Goal: Find contact information: Find contact information

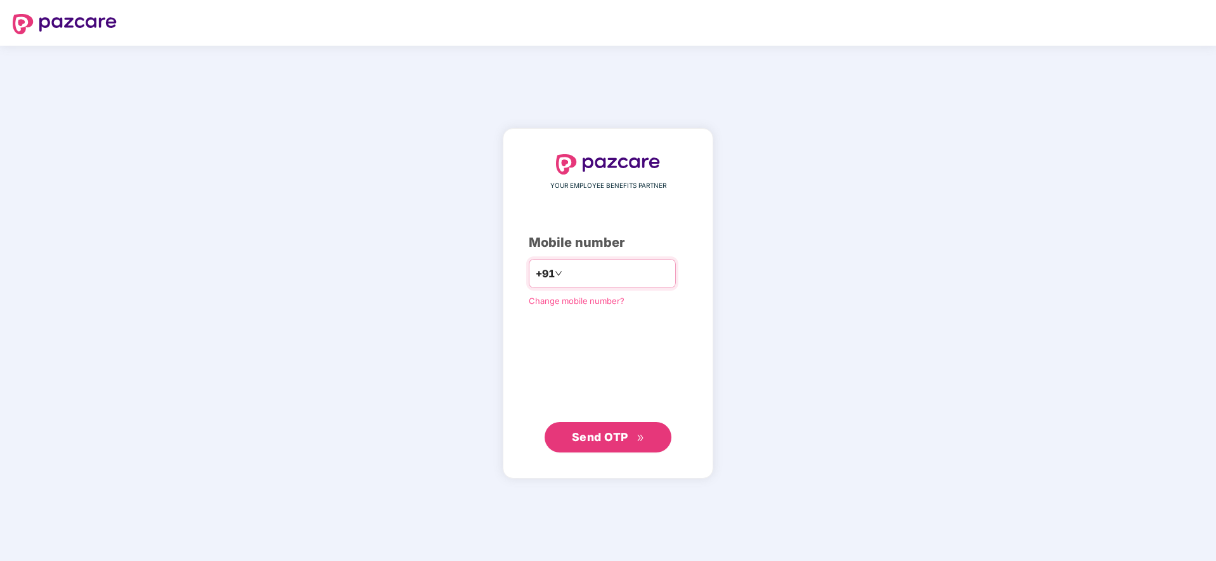
click at [574, 268] on input "number" at bounding box center [617, 273] width 104 height 20
type input "**********"
click at [599, 437] on span "Send OTP" at bounding box center [600, 436] width 56 height 13
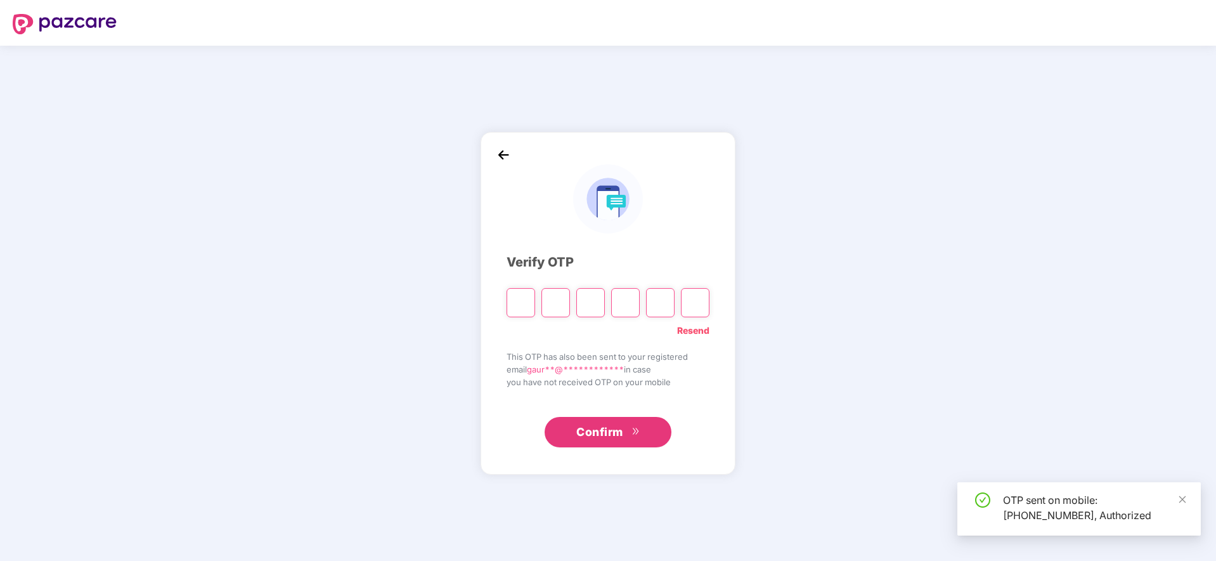
click at [527, 299] on input "Please enter verification code. Digit 1" at bounding box center [521, 302] width 29 height 29
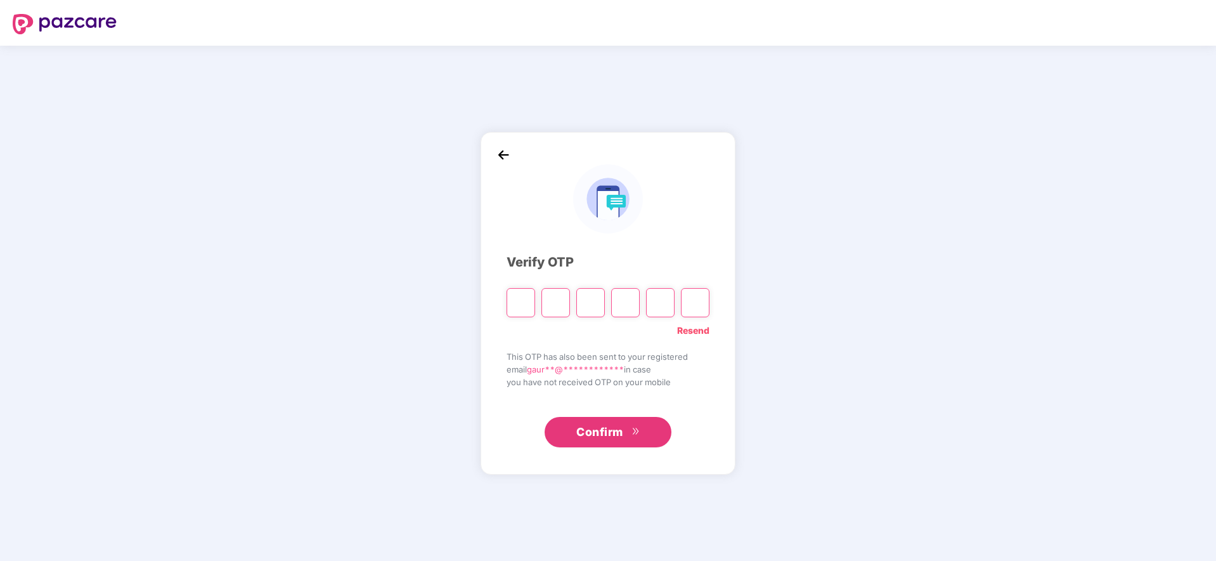
paste input "*"
type input "*"
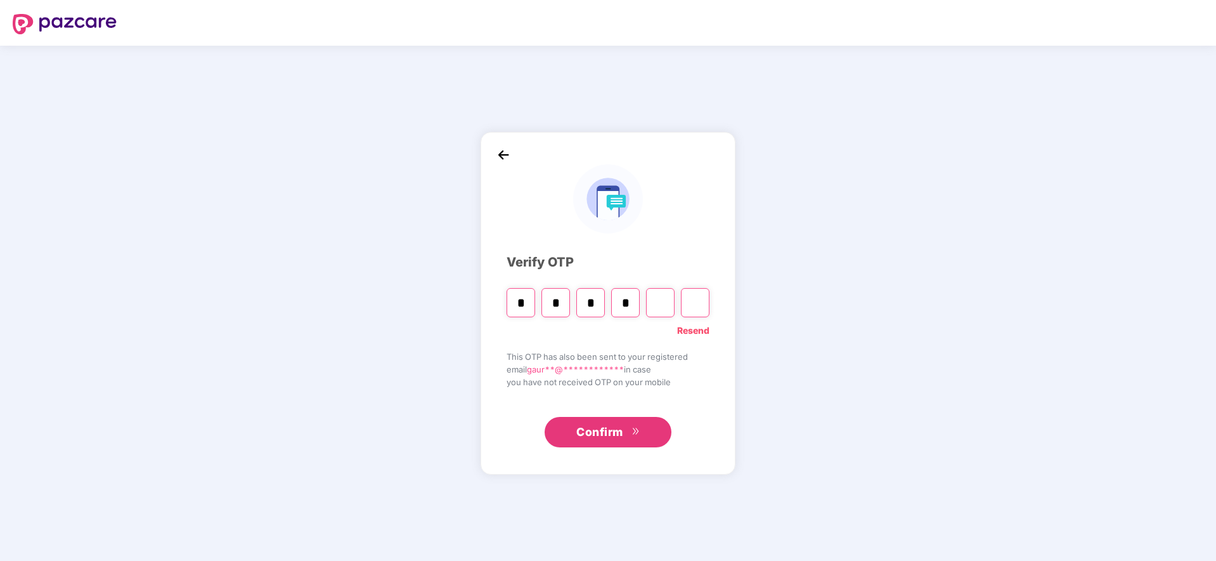
type input "*"
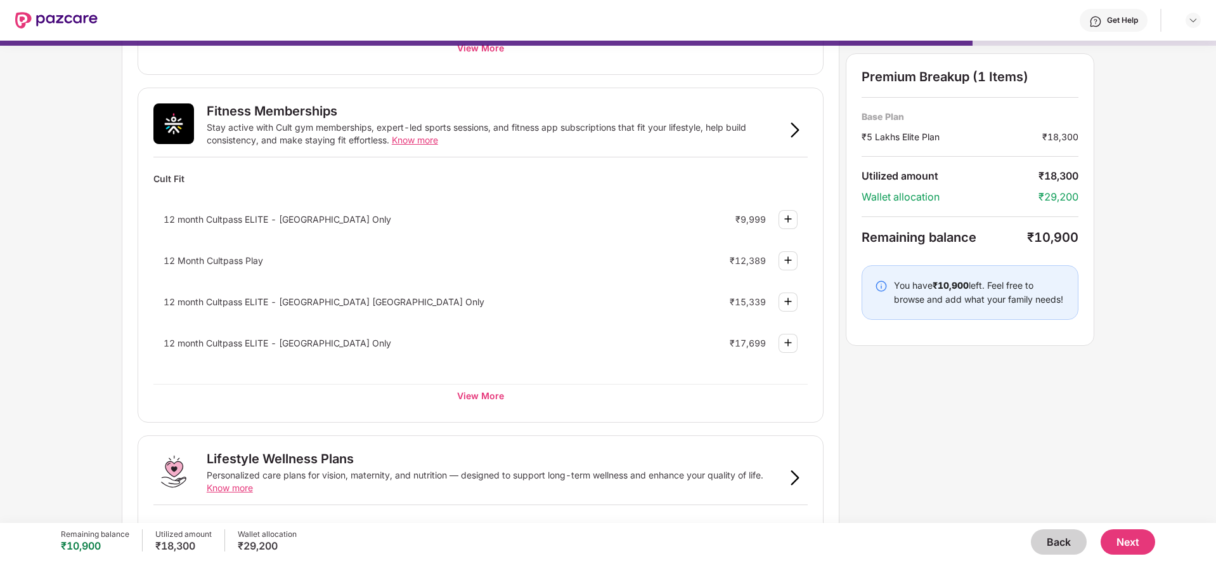
scroll to position [427, 0]
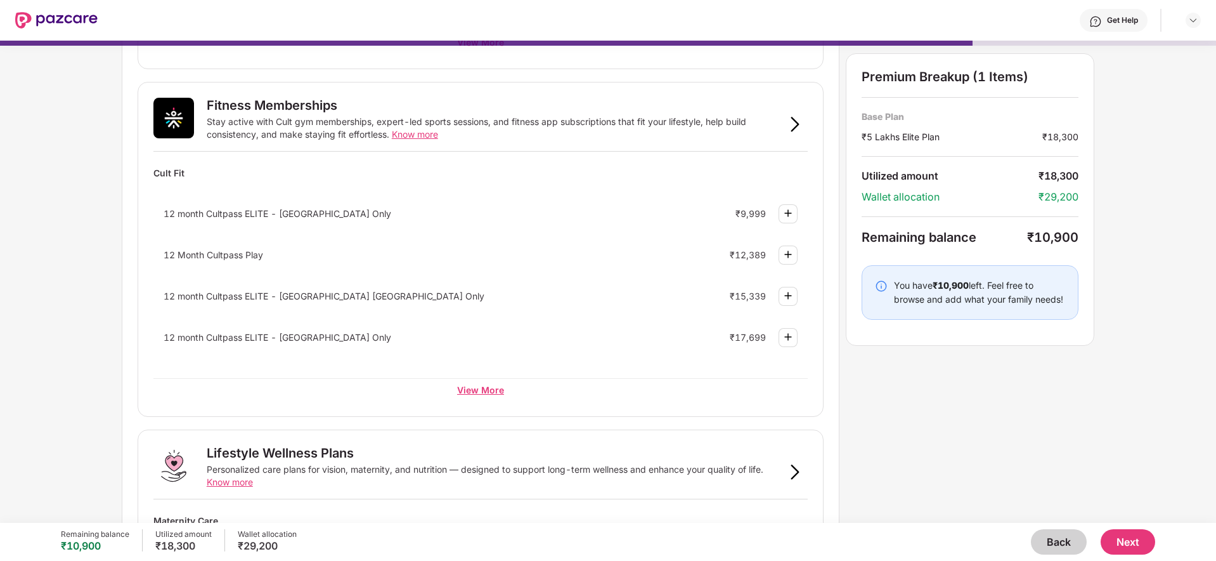
click at [476, 384] on div "View More" at bounding box center [480, 389] width 654 height 23
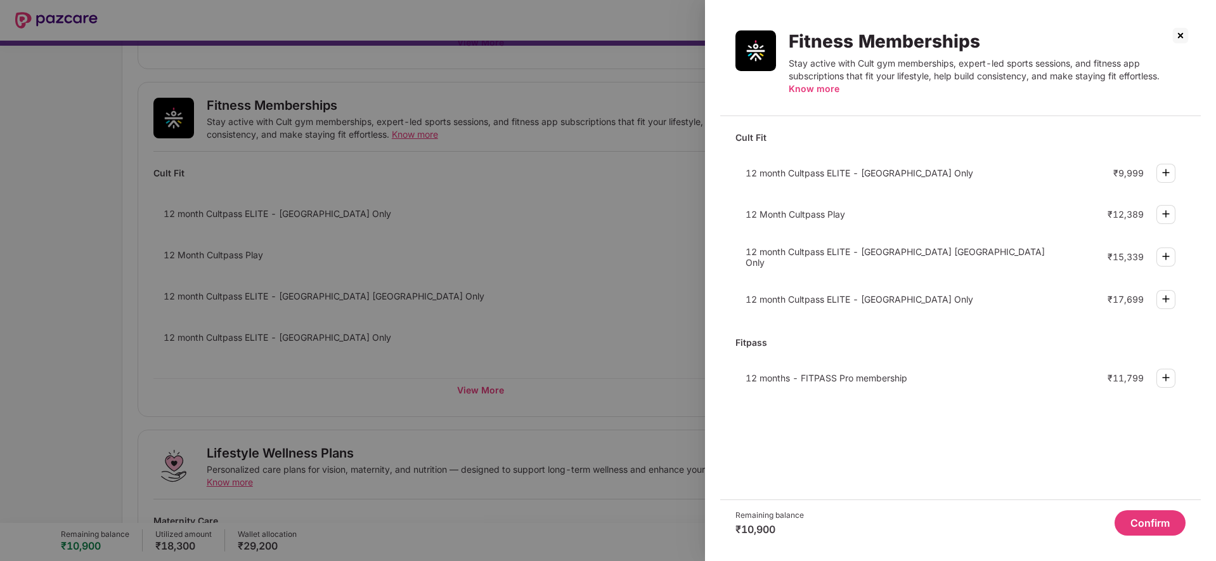
click at [408, 387] on div at bounding box center [608, 280] width 1216 height 561
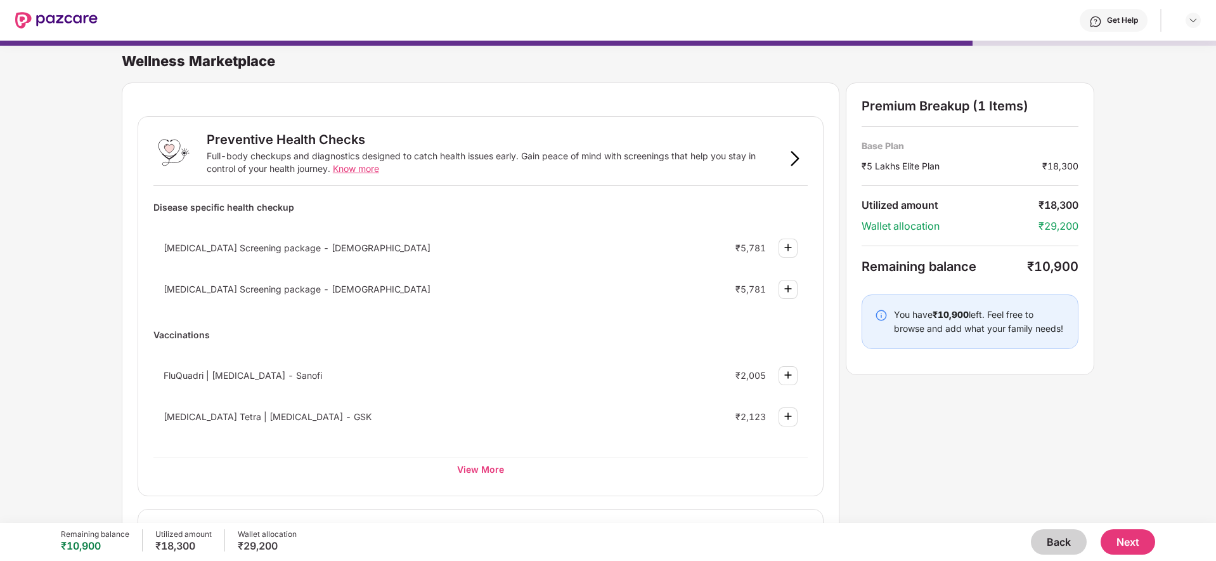
scroll to position [663, 0]
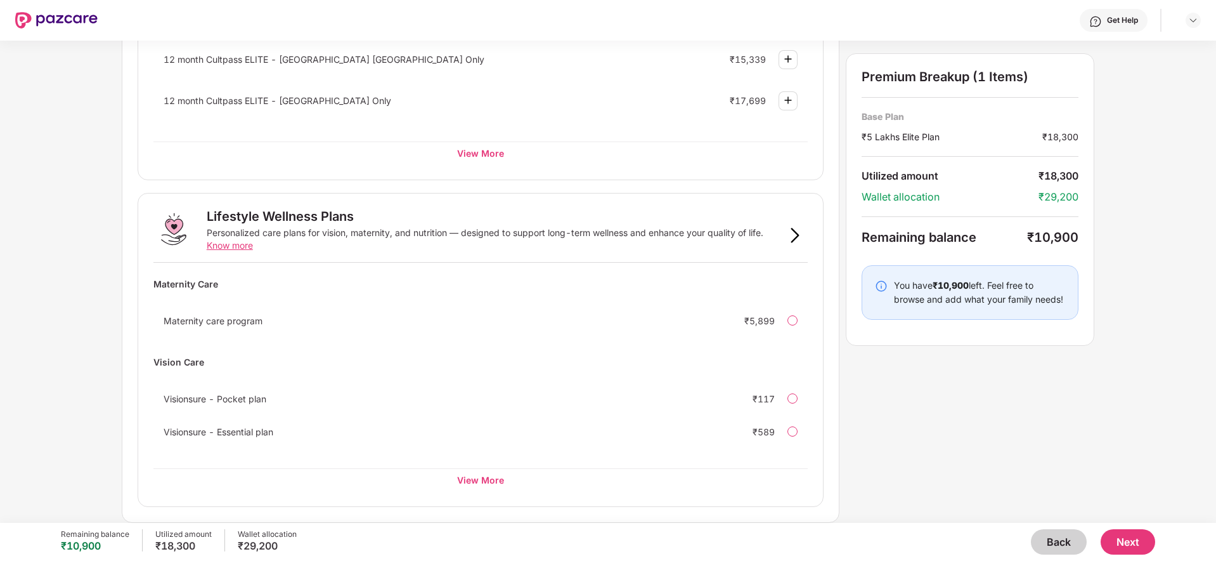
click at [1065, 530] on button "Back" at bounding box center [1059, 541] width 56 height 25
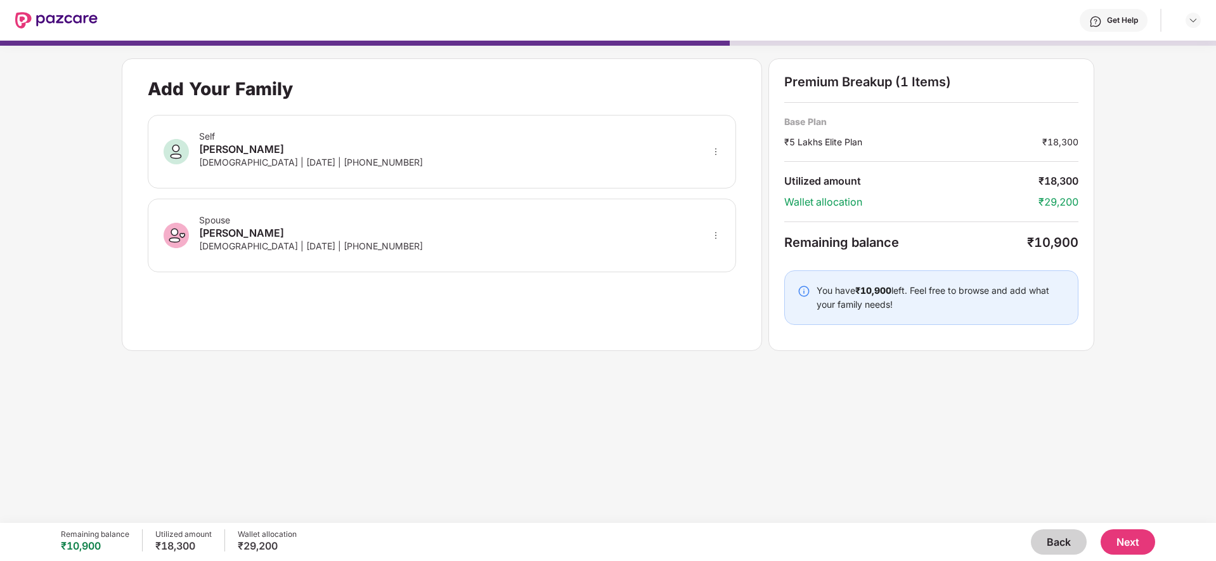
scroll to position [0, 0]
click at [1036, 529] on div "Back Next" at bounding box center [726, 541] width 859 height 25
click at [211, 550] on div "Remaining balance ₹10,900 Utilized amount ₹18,300 Wallet allocation ₹29,200" at bounding box center [179, 541] width 236 height 25
click at [1074, 545] on button "Back" at bounding box center [1059, 541] width 56 height 25
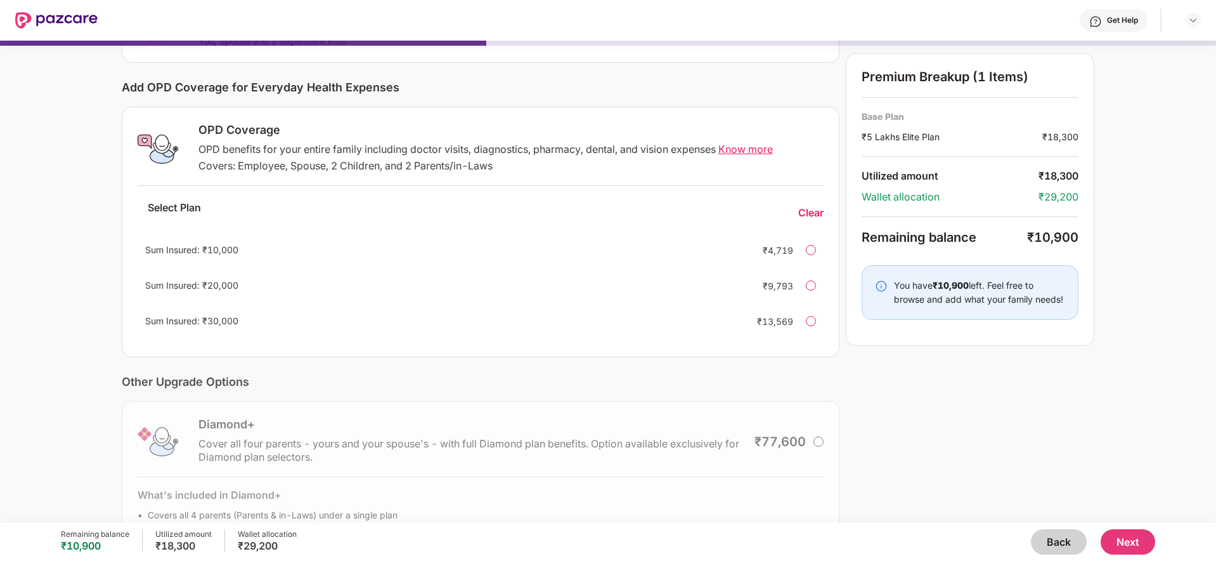
scroll to position [204, 0]
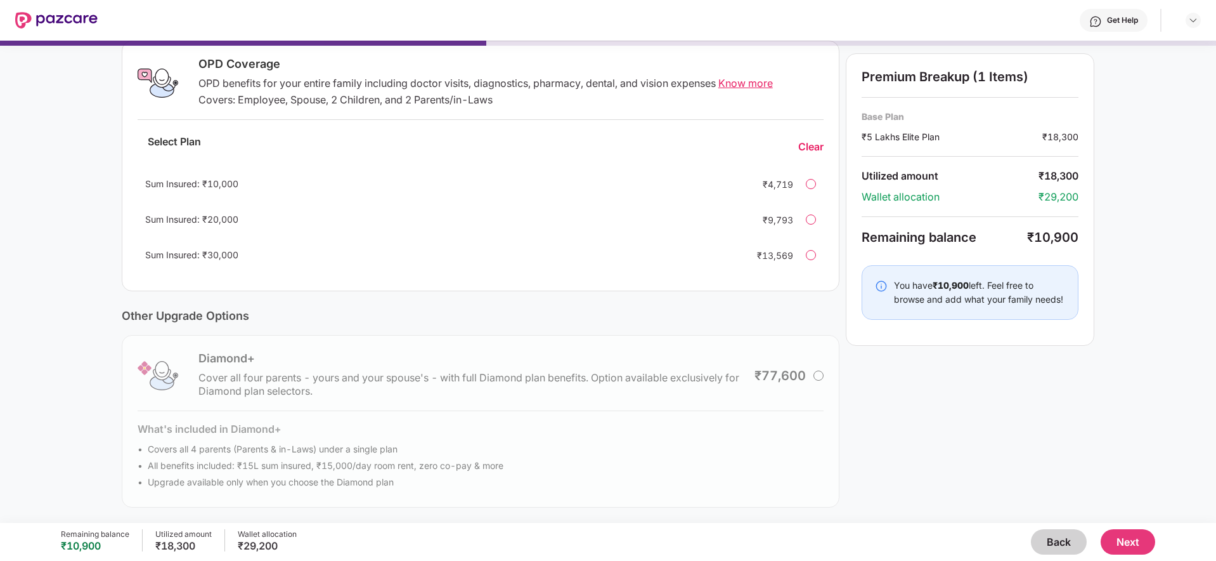
click at [611, 464] on div "Diamond+ Cover all four parents - yours and your spouse's - with full Diamond p…" at bounding box center [481, 421] width 718 height 172
click at [592, 484] on div "Diamond+ Cover all four parents - yours and your spouse's - with full Diamond p…" at bounding box center [481, 421] width 718 height 172
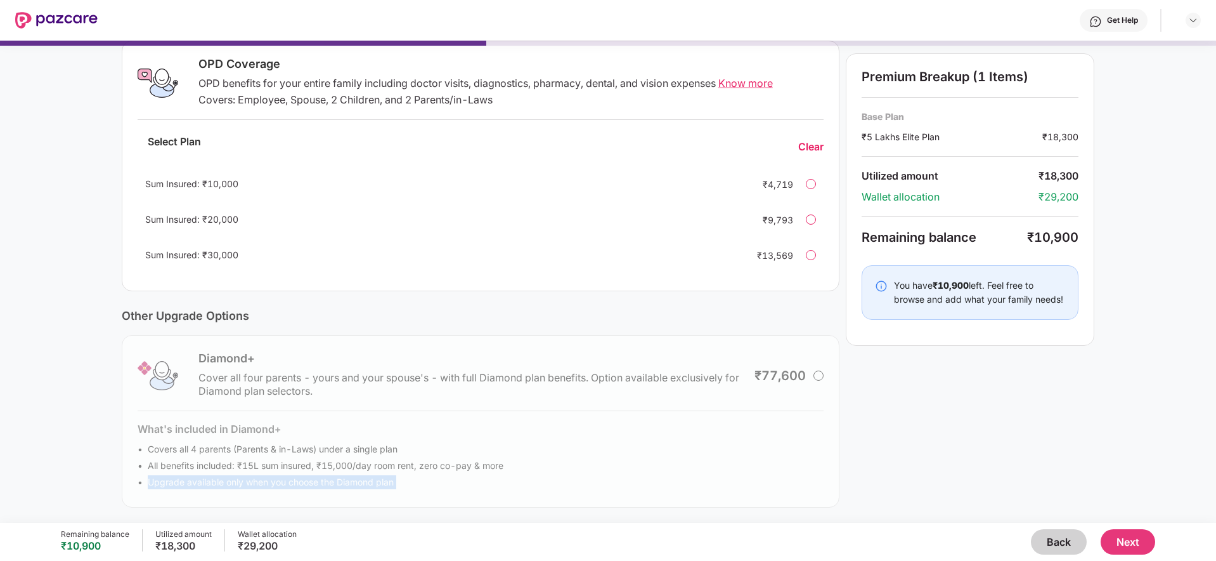
click at [592, 484] on div "Diamond+ Cover all four parents - yours and your spouse's - with full Diamond p…" at bounding box center [481, 421] width 718 height 172
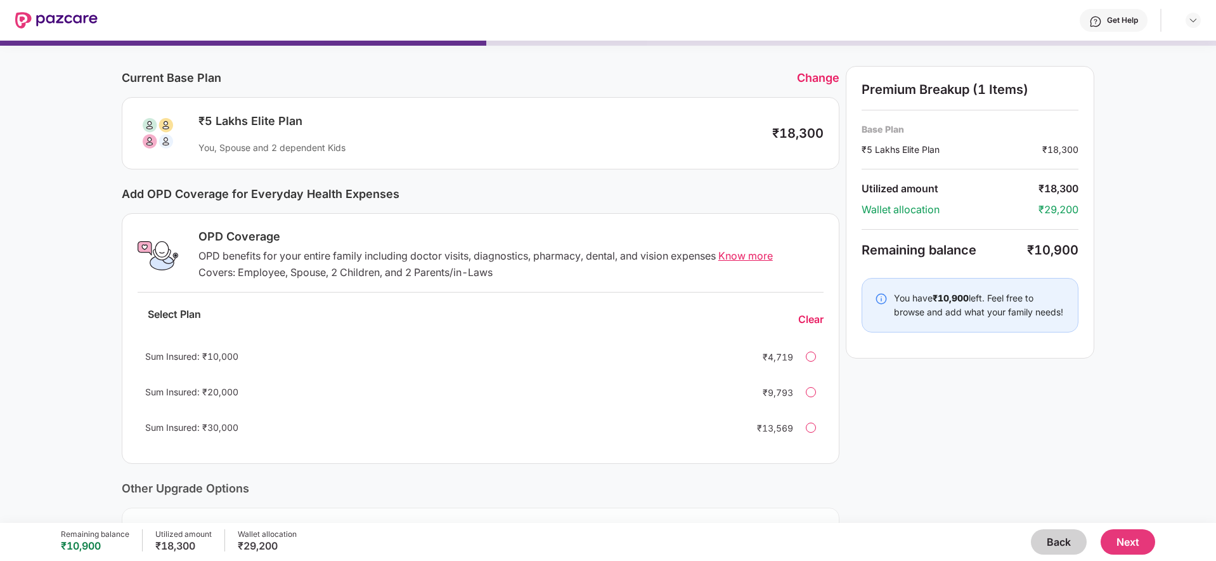
scroll to position [39, 0]
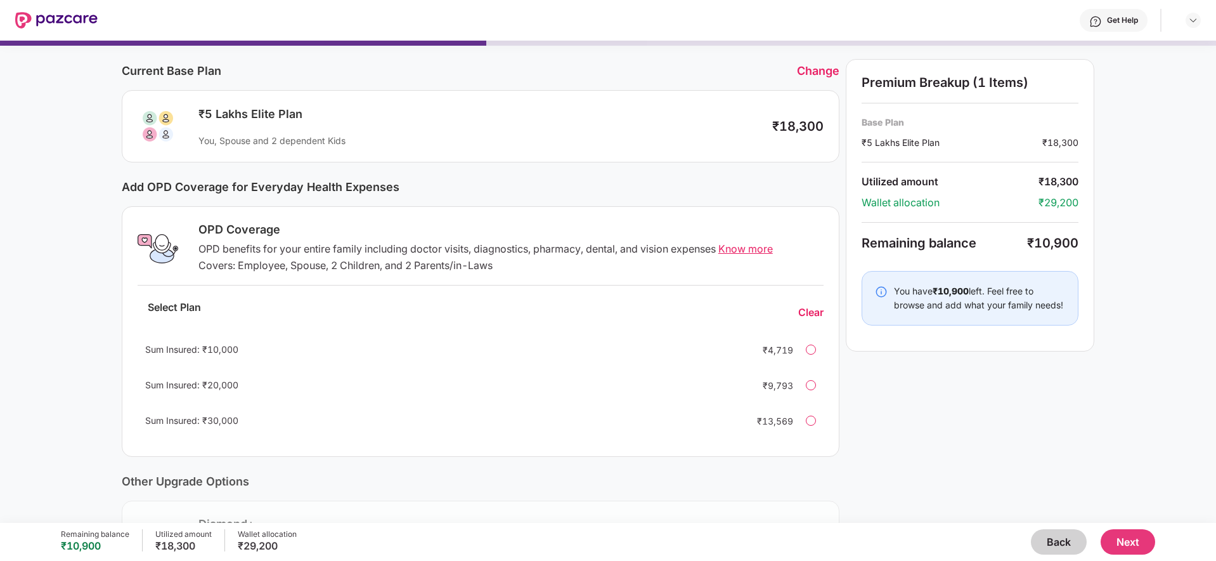
click at [807, 351] on div at bounding box center [811, 349] width 10 height 10
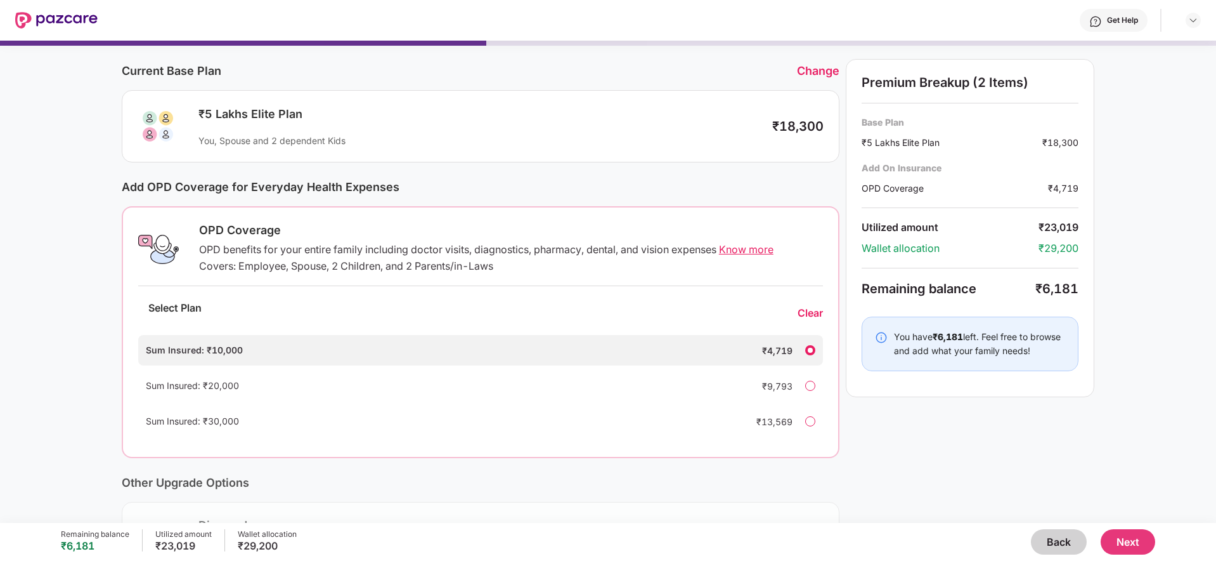
click at [1048, 542] on button "Back" at bounding box center [1059, 541] width 56 height 25
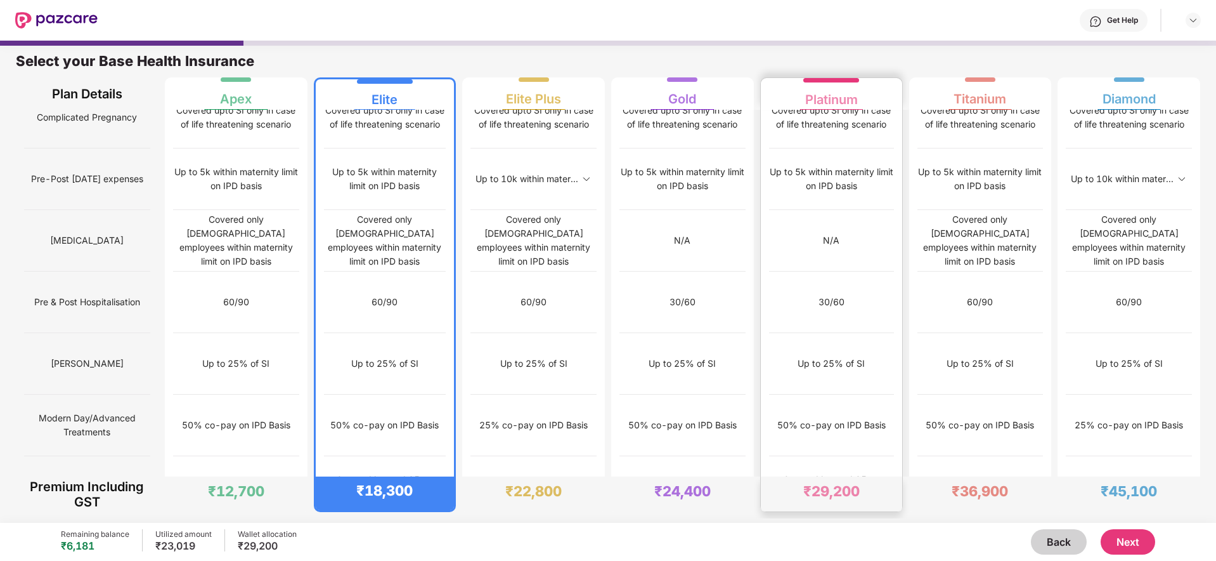
scroll to position [6, 0]
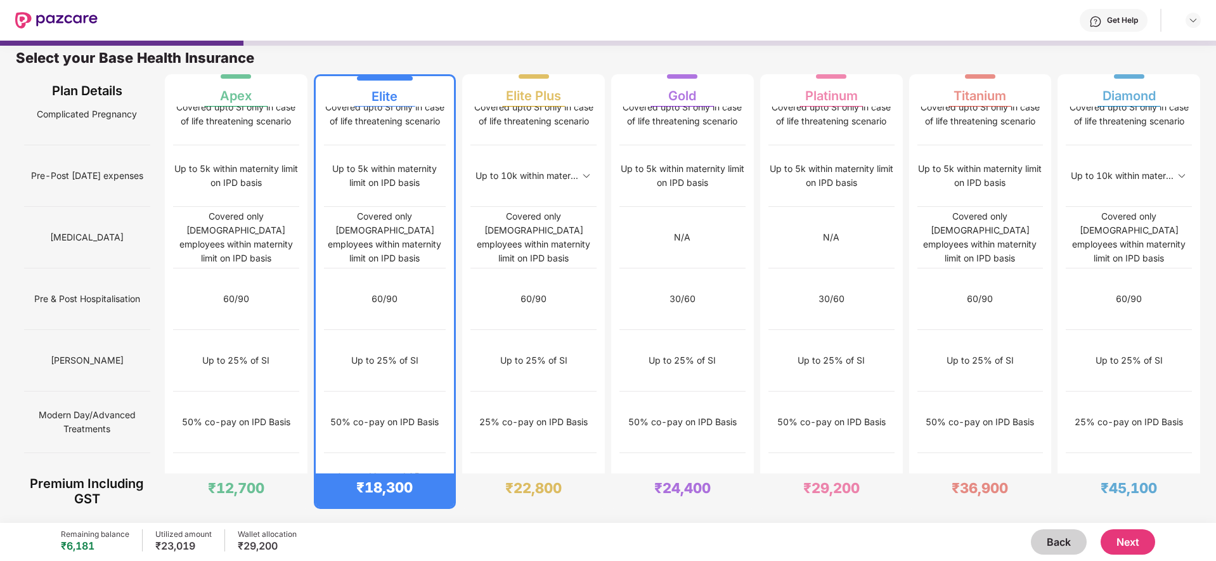
click at [1131, 545] on button "Next" at bounding box center [1128, 541] width 55 height 25
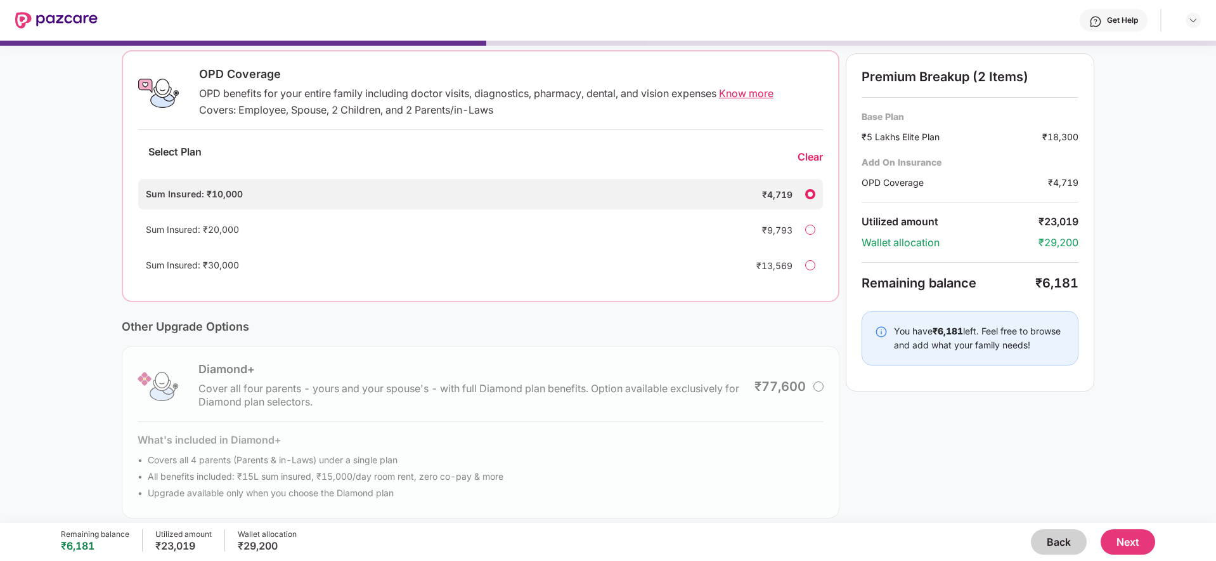
scroll to position [205, 0]
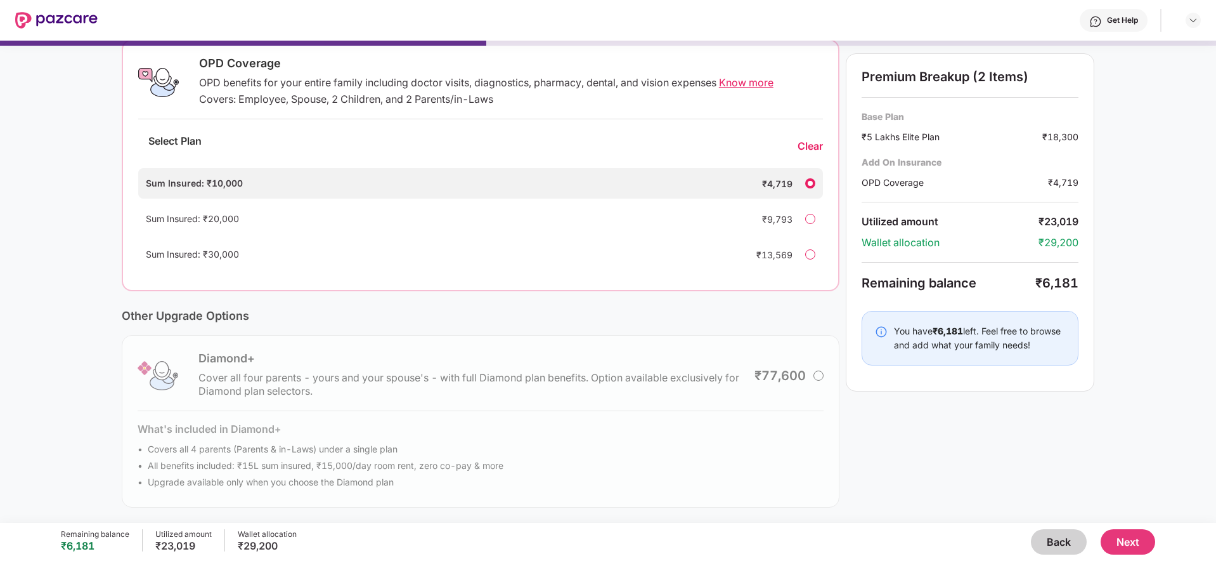
click at [1124, 543] on button "Next" at bounding box center [1128, 541] width 55 height 25
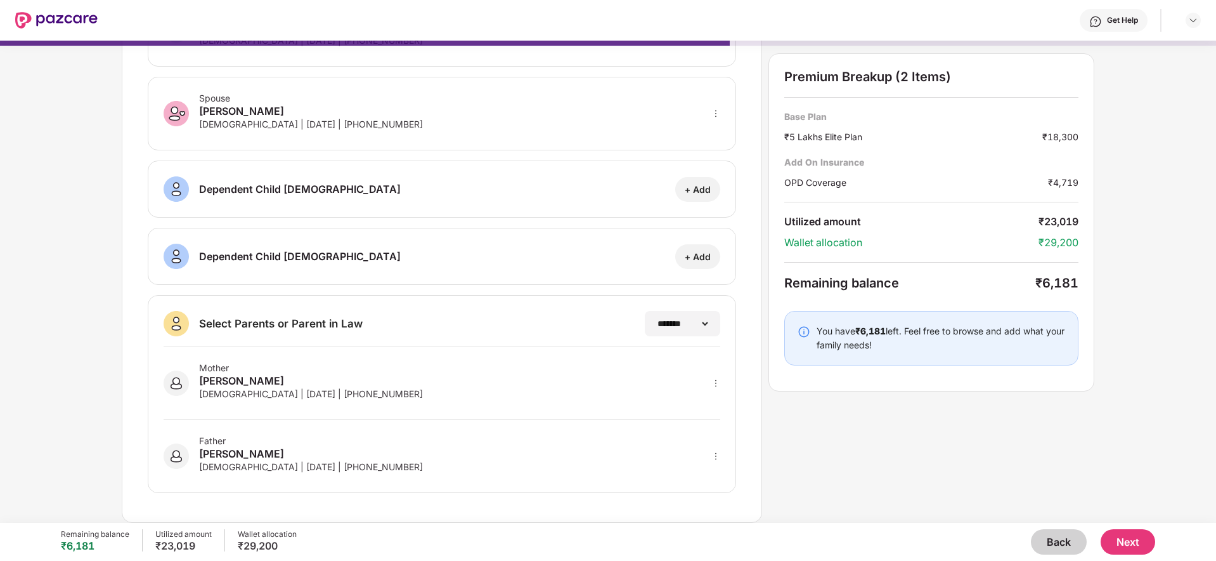
scroll to position [0, 0]
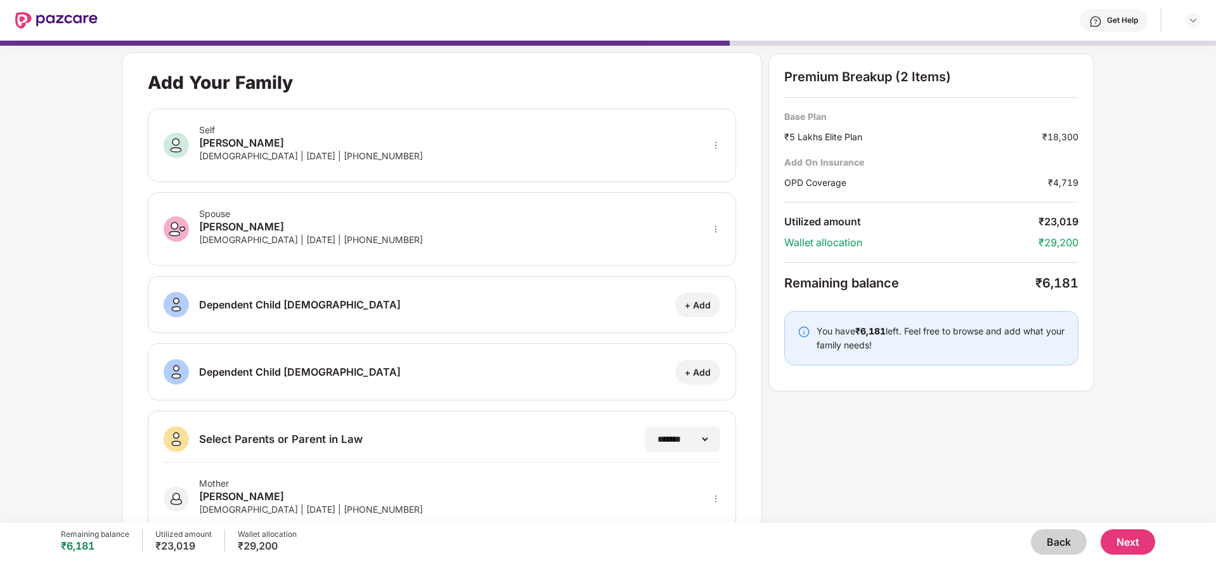
click at [1143, 542] on button "Next" at bounding box center [1128, 541] width 55 height 25
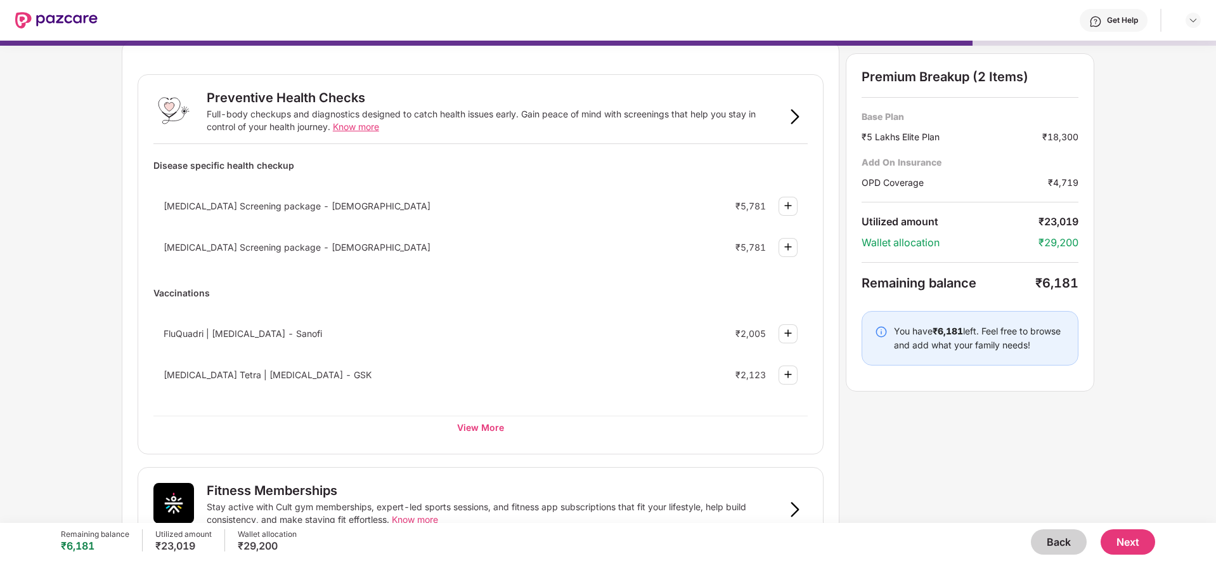
scroll to position [43, 0]
click at [512, 424] on div "View More" at bounding box center [480, 425] width 654 height 23
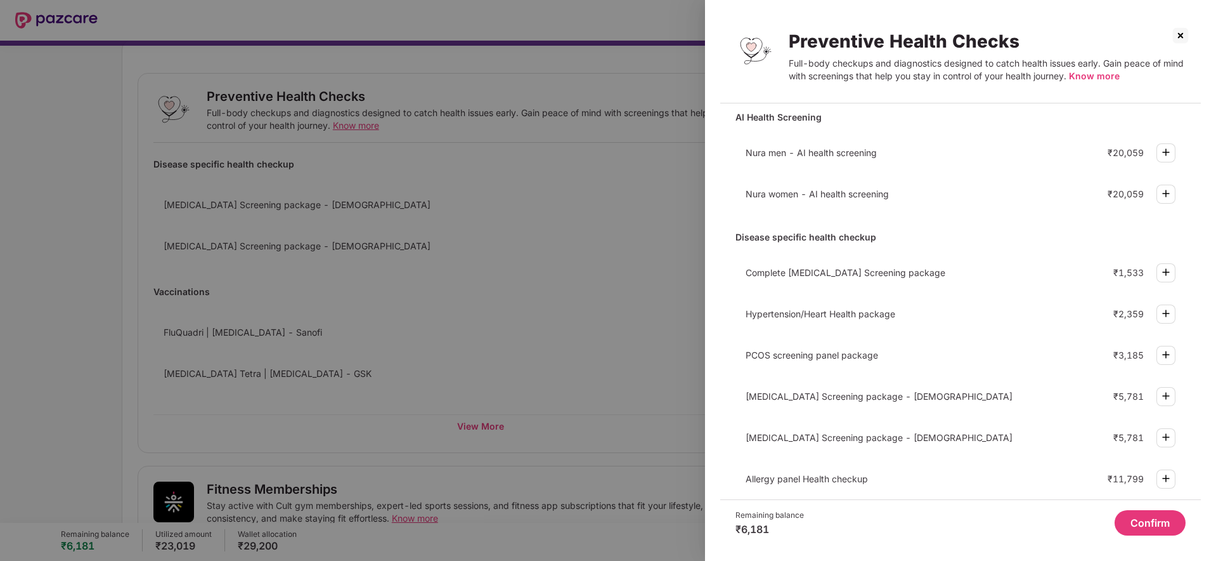
scroll to position [0, 0]
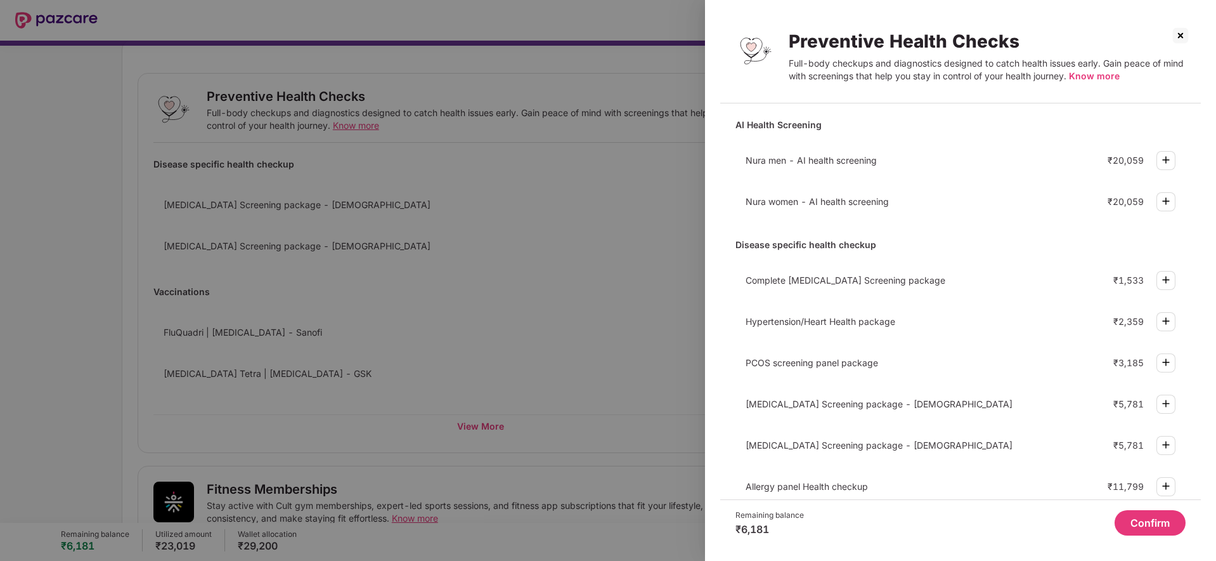
click at [576, 398] on div at bounding box center [608, 280] width 1216 height 561
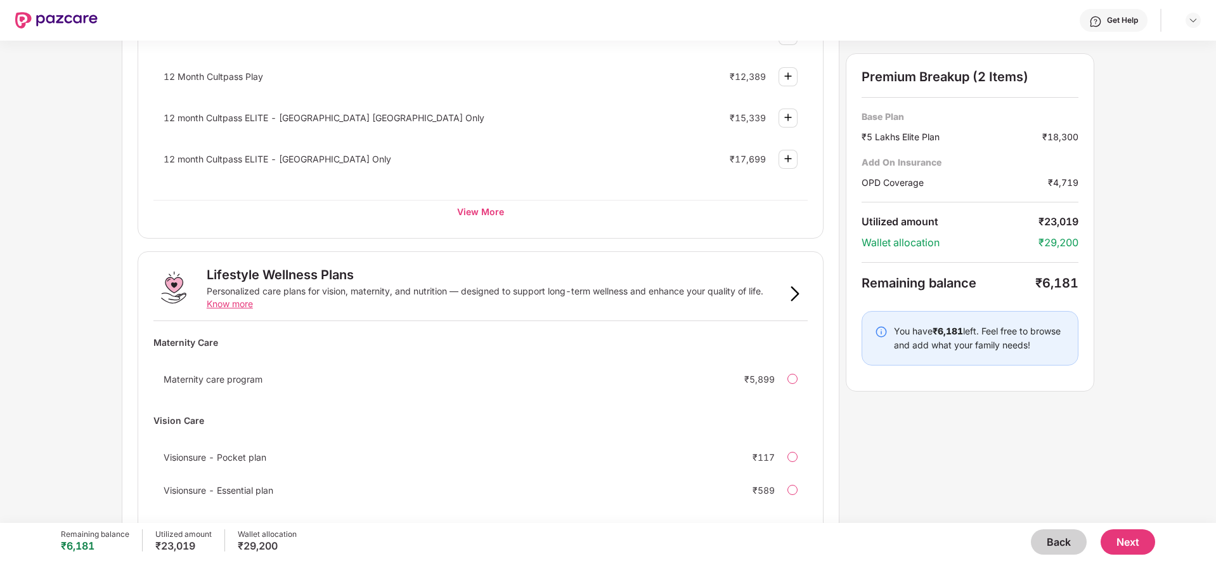
scroll to position [663, 0]
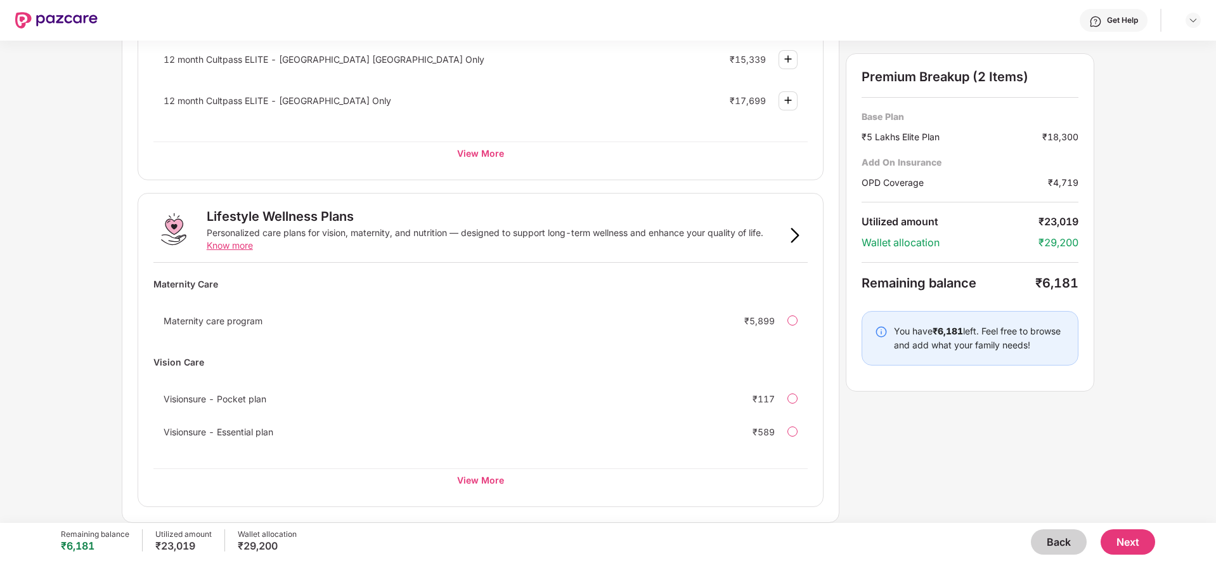
click at [1135, 543] on button "Next" at bounding box center [1128, 541] width 55 height 25
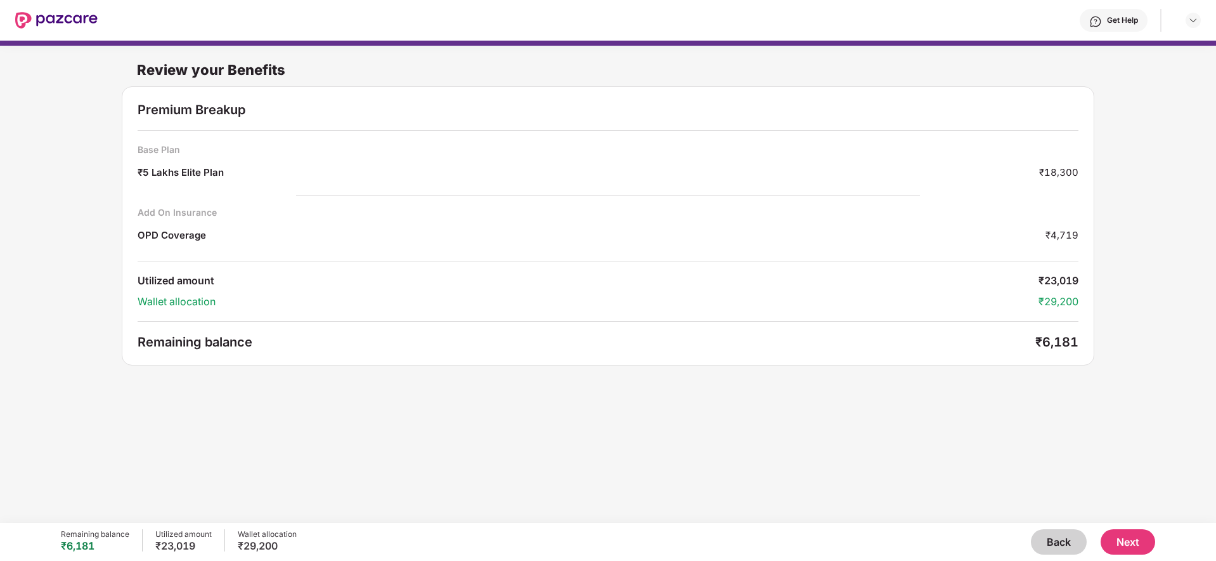
click at [1126, 535] on button "Next" at bounding box center [1128, 541] width 55 height 25
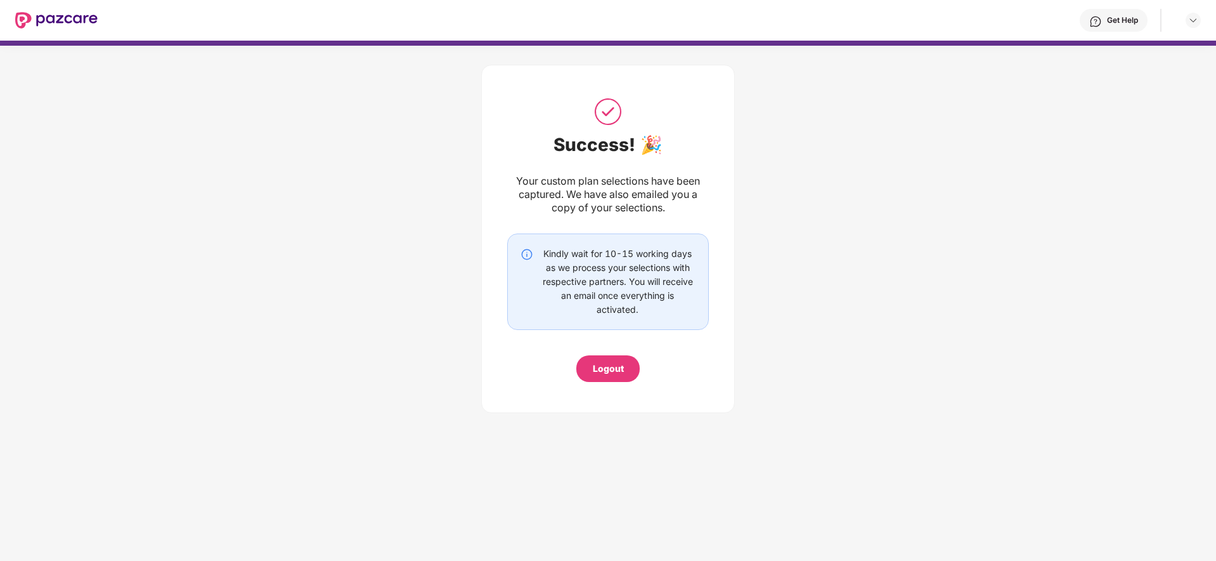
click at [636, 315] on div "Kindly wait for 10-15 working days as we process your selections with respectiv…" at bounding box center [618, 282] width 156 height 70
click at [1123, 13] on div "Get Help" at bounding box center [1114, 20] width 68 height 23
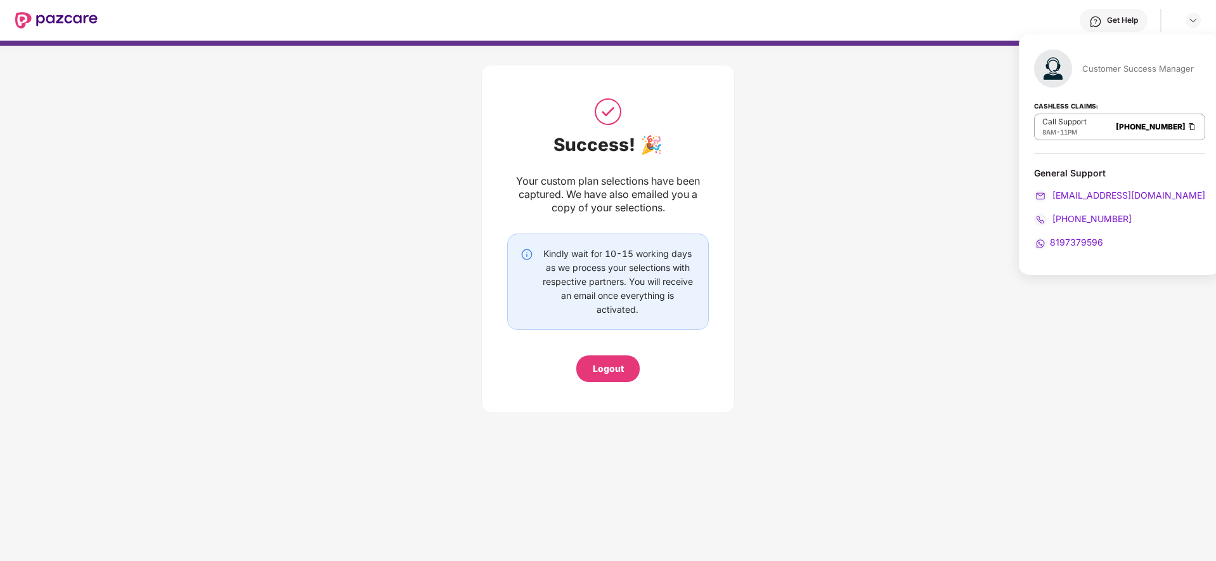
click at [619, 368] on div "Logout" at bounding box center [608, 368] width 31 height 14
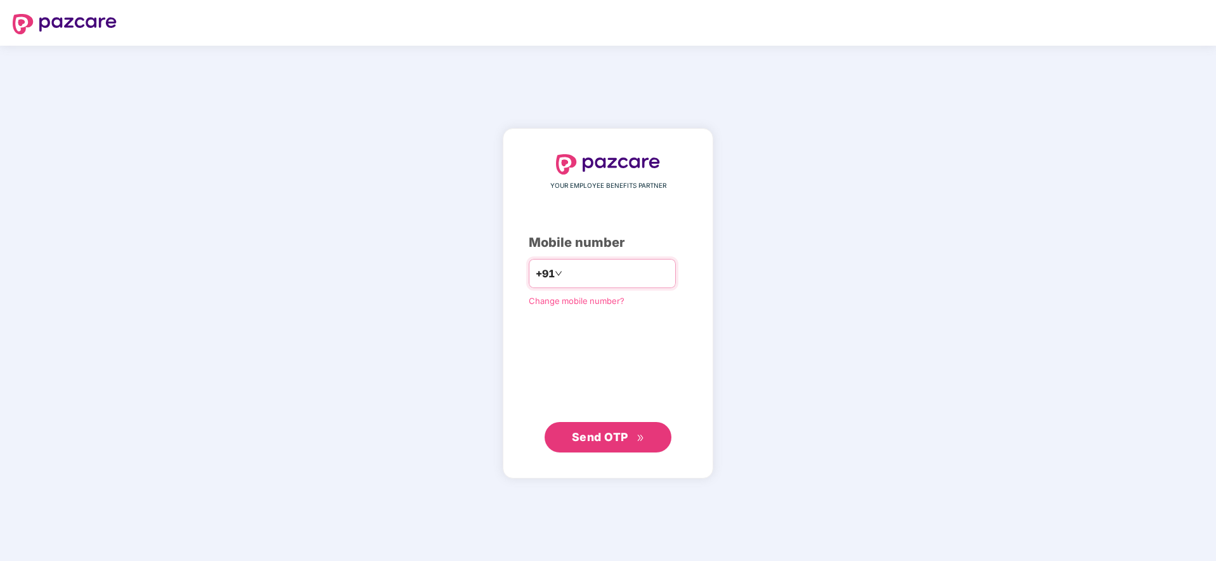
click at [597, 271] on input "number" at bounding box center [617, 273] width 104 height 20
type input "**********"
click at [611, 447] on button "Send OTP" at bounding box center [608, 437] width 127 height 30
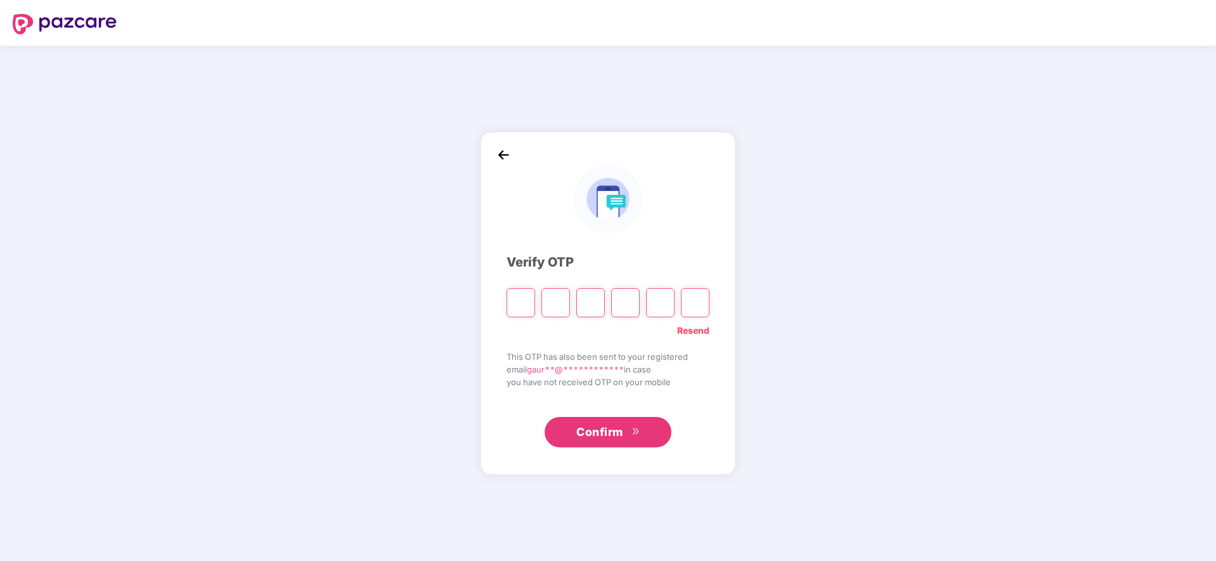
paste input "*"
type input "*"
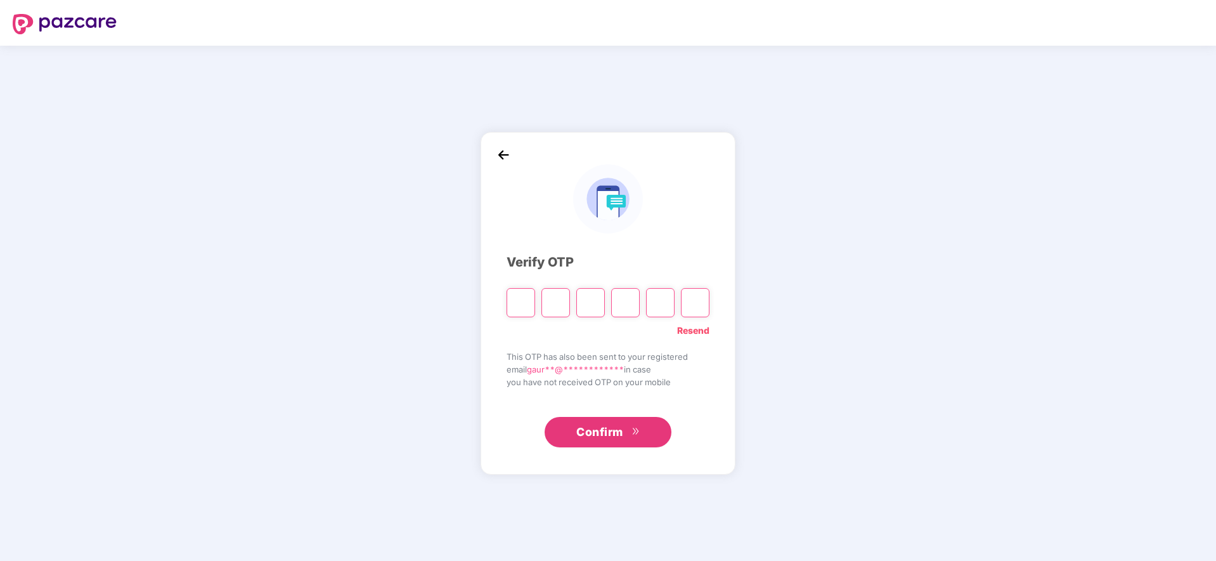
type input "*"
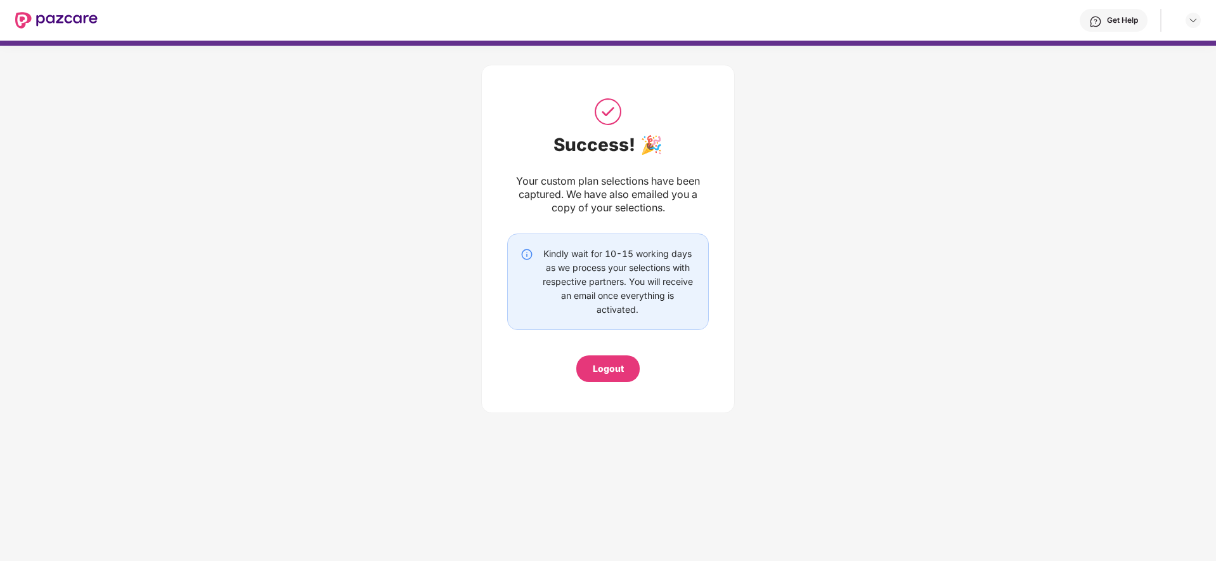
click at [1125, 22] on div "Get Help" at bounding box center [1122, 20] width 31 height 10
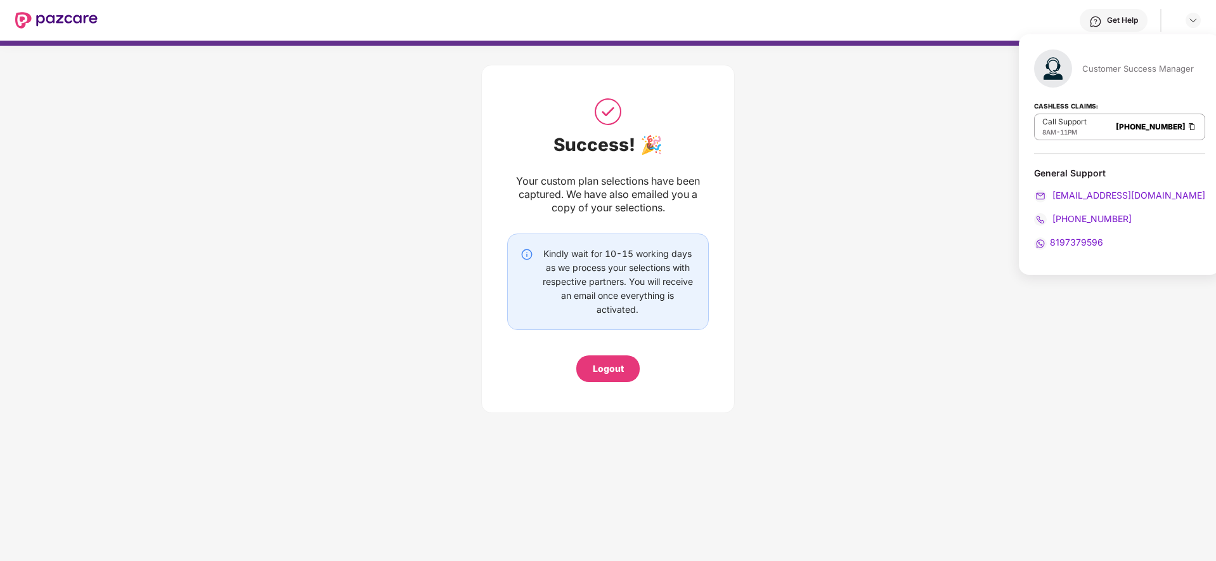
click at [1111, 74] on div "Customer Success Manager" at bounding box center [1138, 68] width 112 height 11
click at [1074, 237] on span "8197379596" at bounding box center [1076, 242] width 53 height 11
click at [1116, 124] on link "[PHONE_NUMBER]" at bounding box center [1151, 127] width 70 height 10
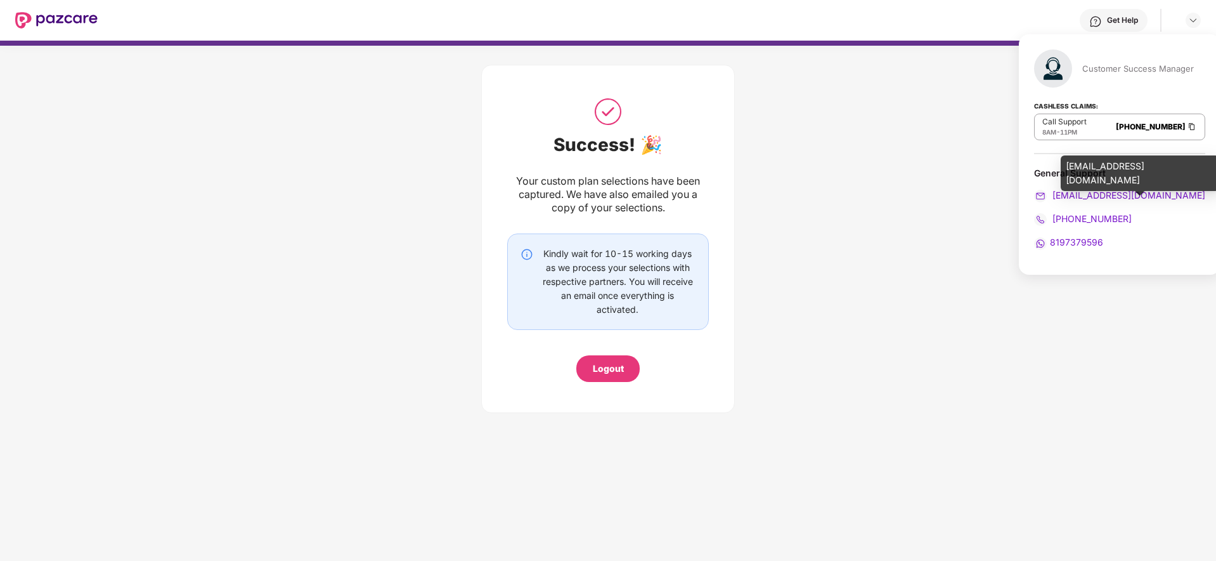
click at [1171, 200] on div "[EMAIL_ADDRESS][DOMAIN_NAME]" at bounding box center [1119, 195] width 171 height 14
click at [1167, 193] on div "[EMAIL_ADDRESS][DOMAIN_NAME]" at bounding box center [1119, 195] width 171 height 14
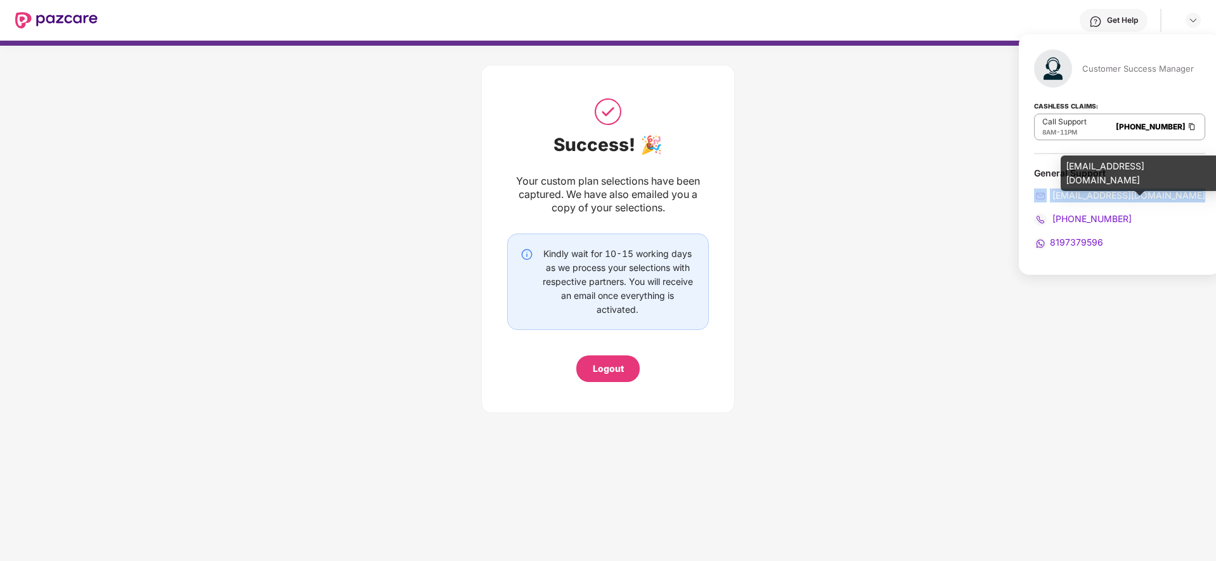
click at [1046, 194] on img at bounding box center [1040, 196] width 13 height 13
click at [1168, 192] on div "[EMAIL_ADDRESS][DOMAIN_NAME]" at bounding box center [1119, 195] width 171 height 14
drag, startPoint x: 1162, startPoint y: 192, endPoint x: 1043, endPoint y: 195, distance: 119.3
click at [1043, 195] on div "[EMAIL_ADDRESS][DOMAIN_NAME]" at bounding box center [1119, 195] width 171 height 14
click at [1043, 195] on img at bounding box center [1040, 196] width 13 height 13
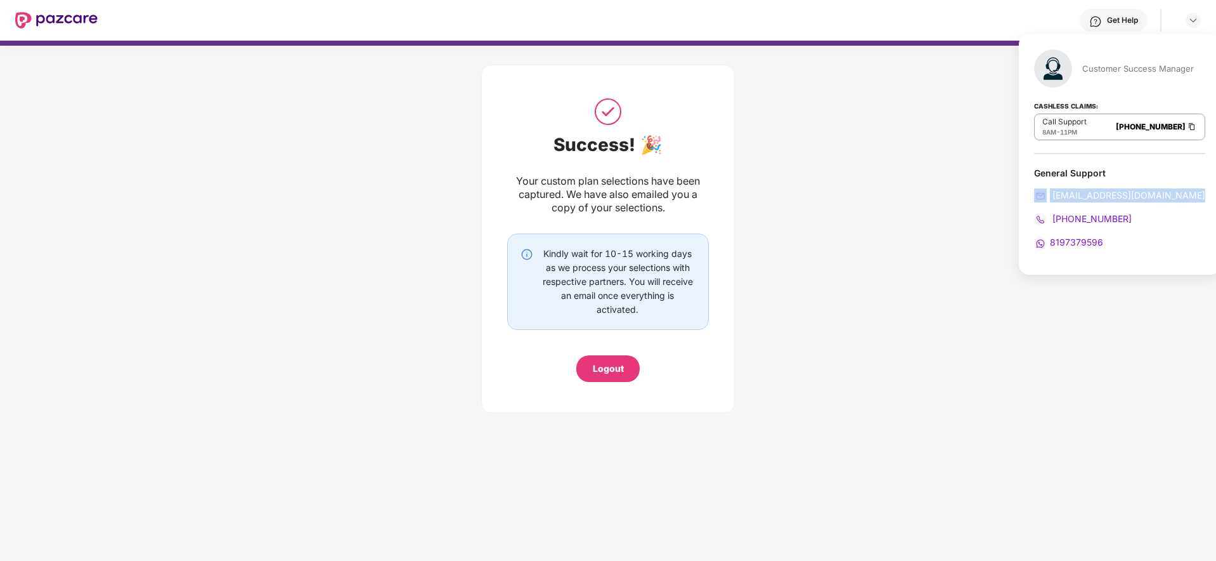
click at [1035, 193] on img at bounding box center [1040, 196] width 13 height 13
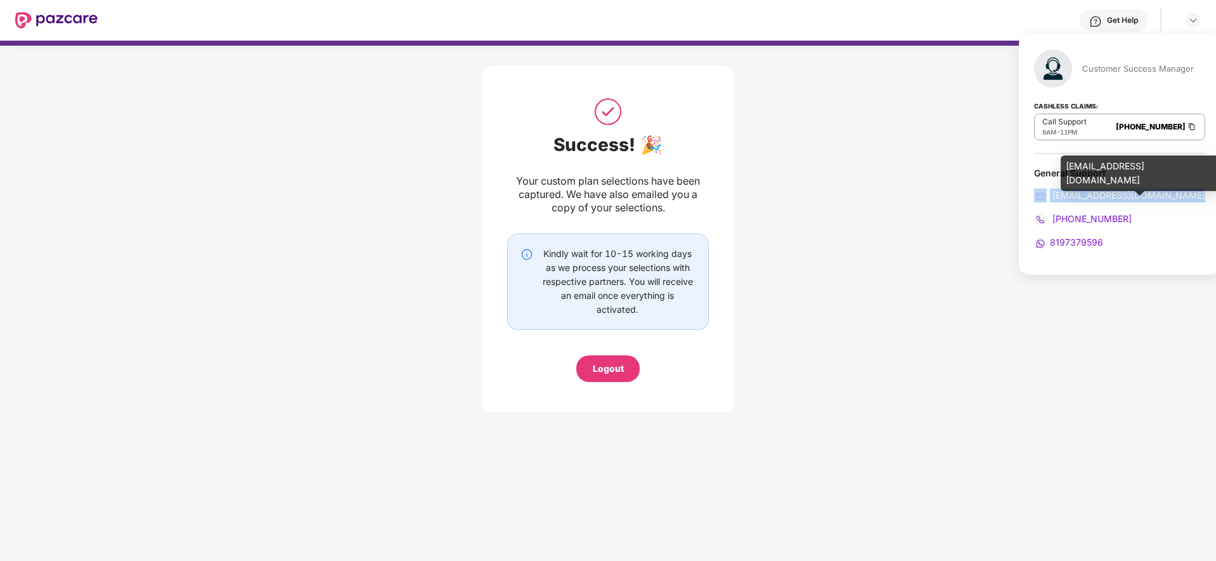
click at [1044, 194] on img at bounding box center [1040, 196] width 13 height 13
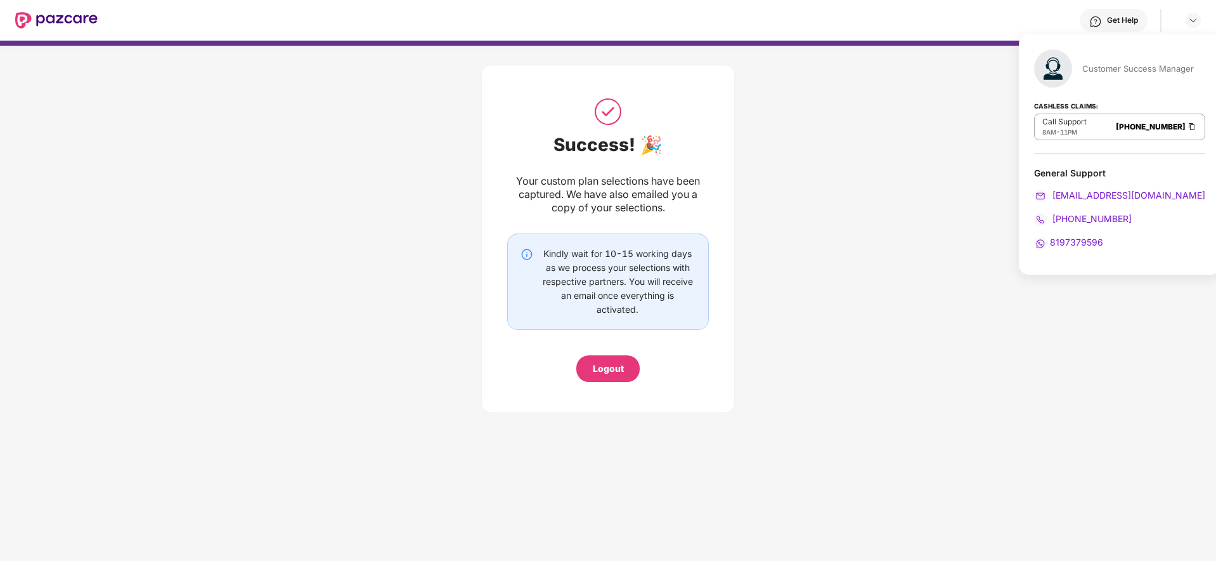
click at [1161, 195] on div "[EMAIL_ADDRESS][DOMAIN_NAME]" at bounding box center [1119, 195] width 171 height 14
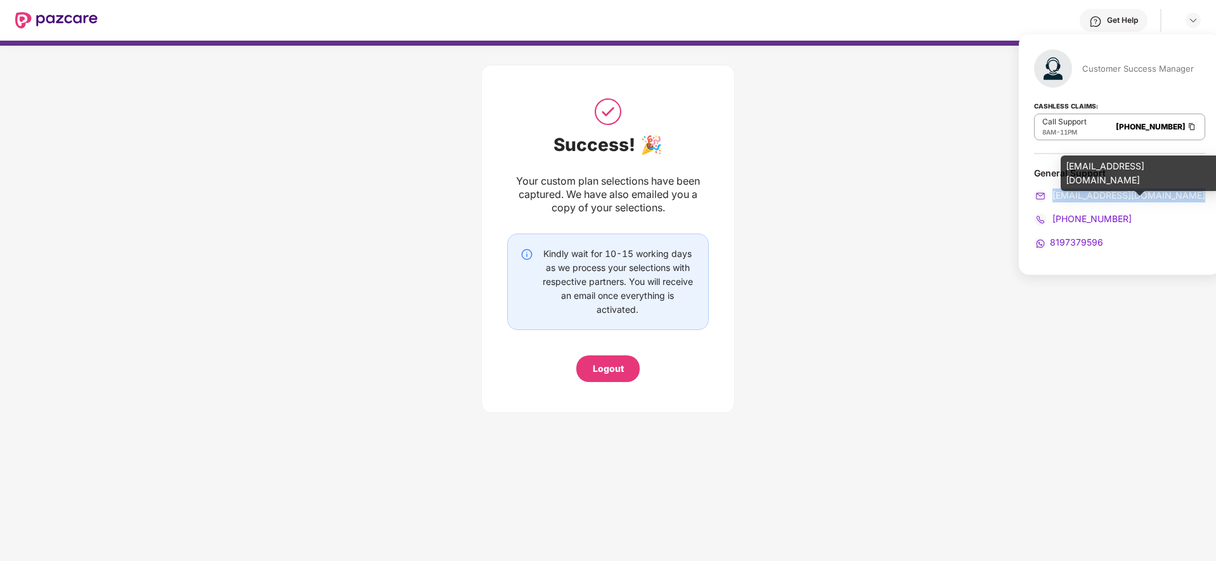
drag, startPoint x: 1161, startPoint y: 195, endPoint x: 1067, endPoint y: 197, distance: 93.9
click at [1067, 197] on div "[EMAIL_ADDRESS][DOMAIN_NAME]" at bounding box center [1119, 195] width 171 height 14
copy span "[EMAIL_ADDRESS][DOMAIN_NAME]"
